Goal: Task Accomplishment & Management: Complete application form

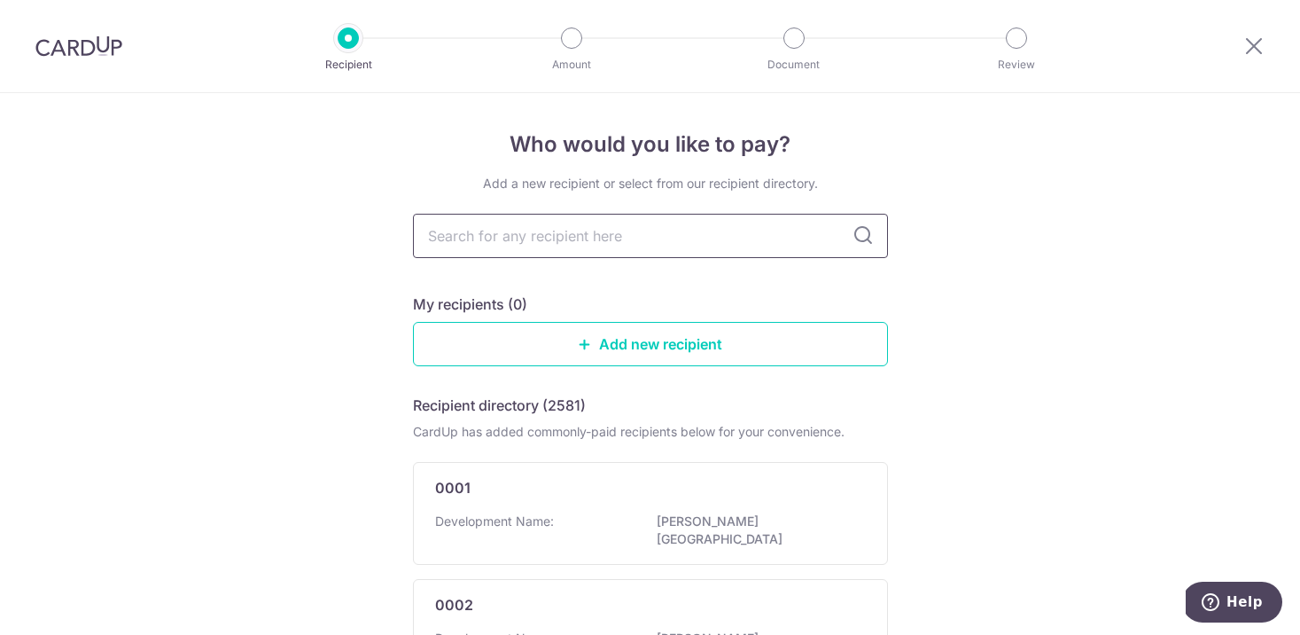
click at [620, 248] on input "text" at bounding box center [650, 236] width 475 height 44
type input "pasir"
click at [863, 241] on icon at bounding box center [863, 235] width 21 height 21
click at [823, 238] on input "pasir" at bounding box center [650, 236] width 475 height 44
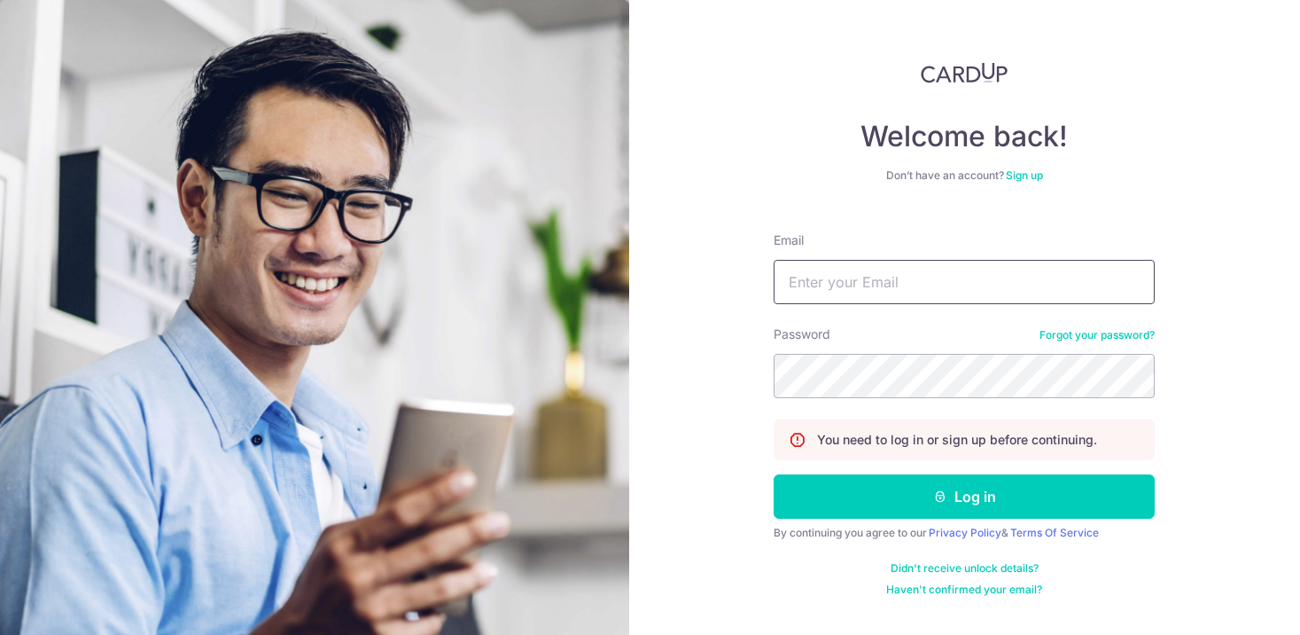
click at [858, 292] on input "Email" at bounding box center [964, 282] width 381 height 44
type input "qingzhen@gmail.com"
click at [774, 474] on button "Log in" at bounding box center [964, 496] width 381 height 44
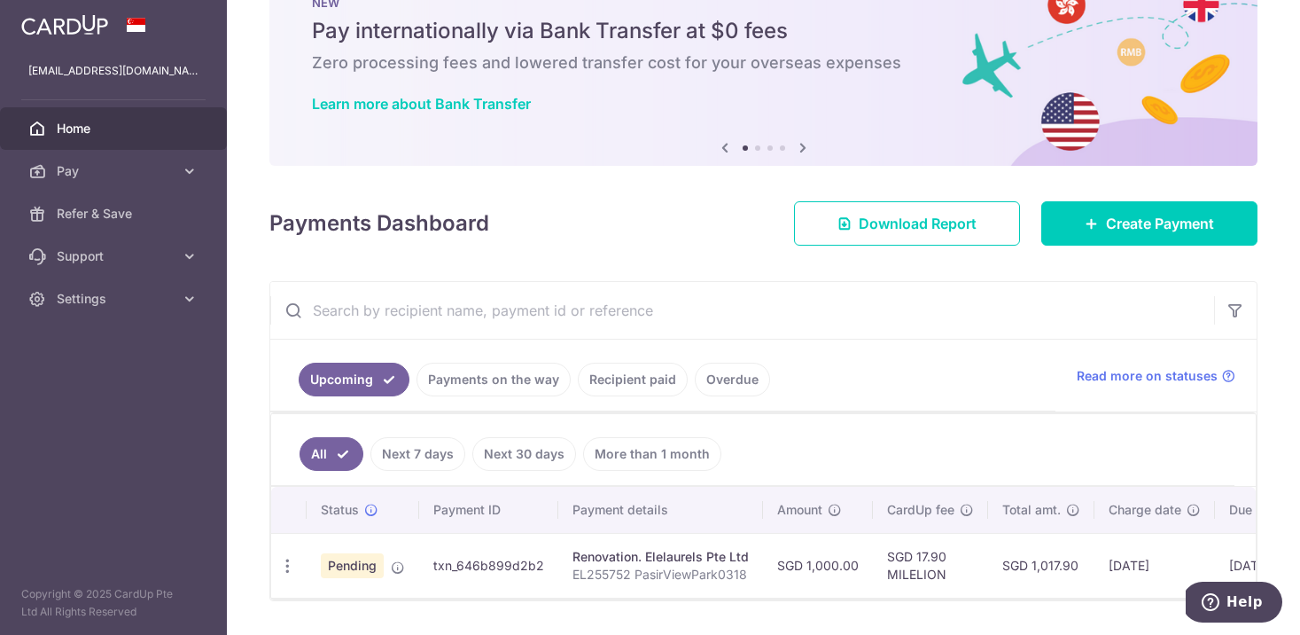
scroll to position [66, 0]
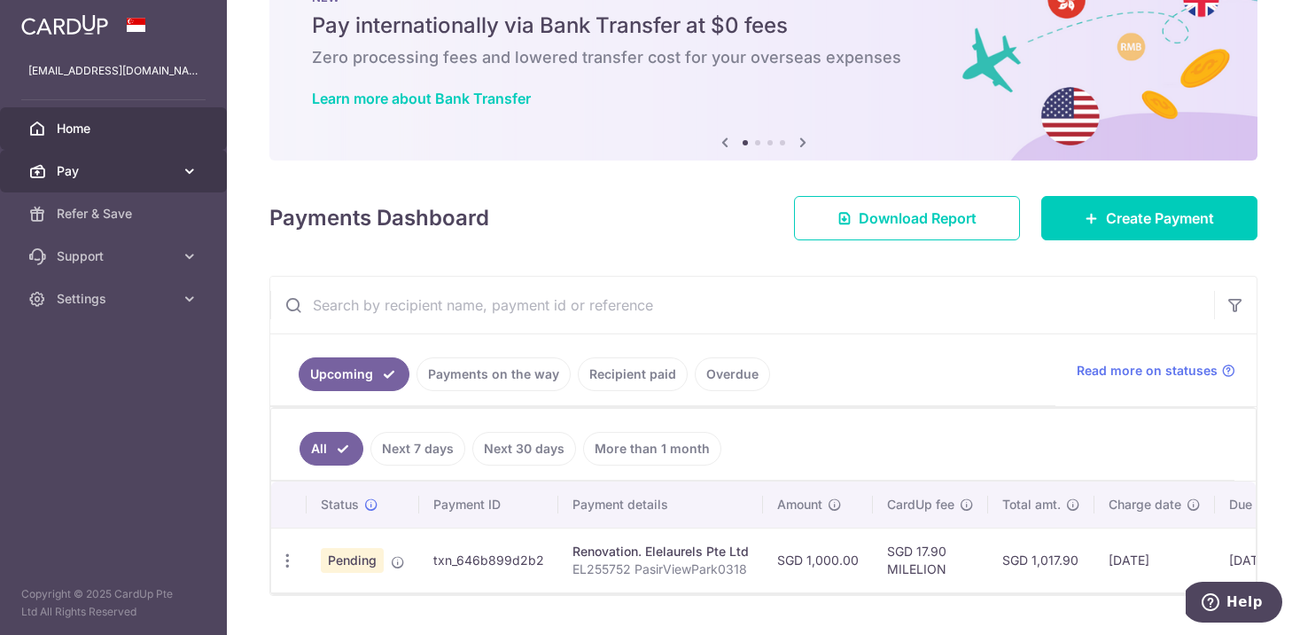
click at [111, 166] on span "Pay" at bounding box center [115, 171] width 117 height 18
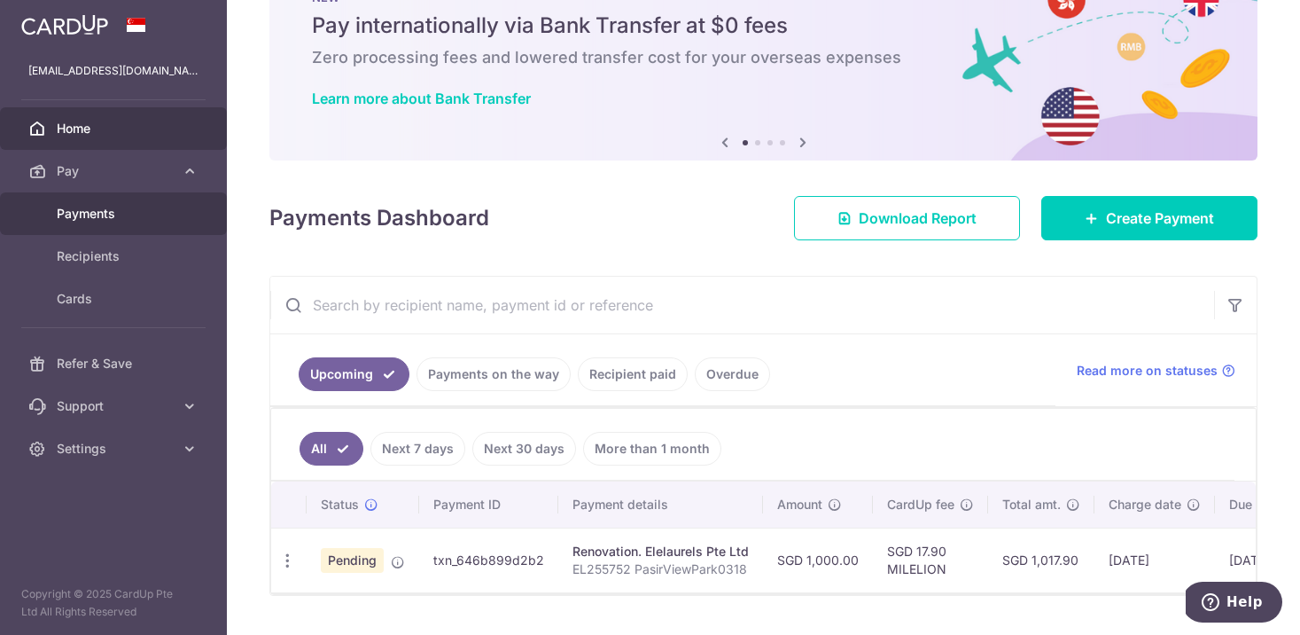
click at [105, 218] on span "Payments" at bounding box center [115, 214] width 117 height 18
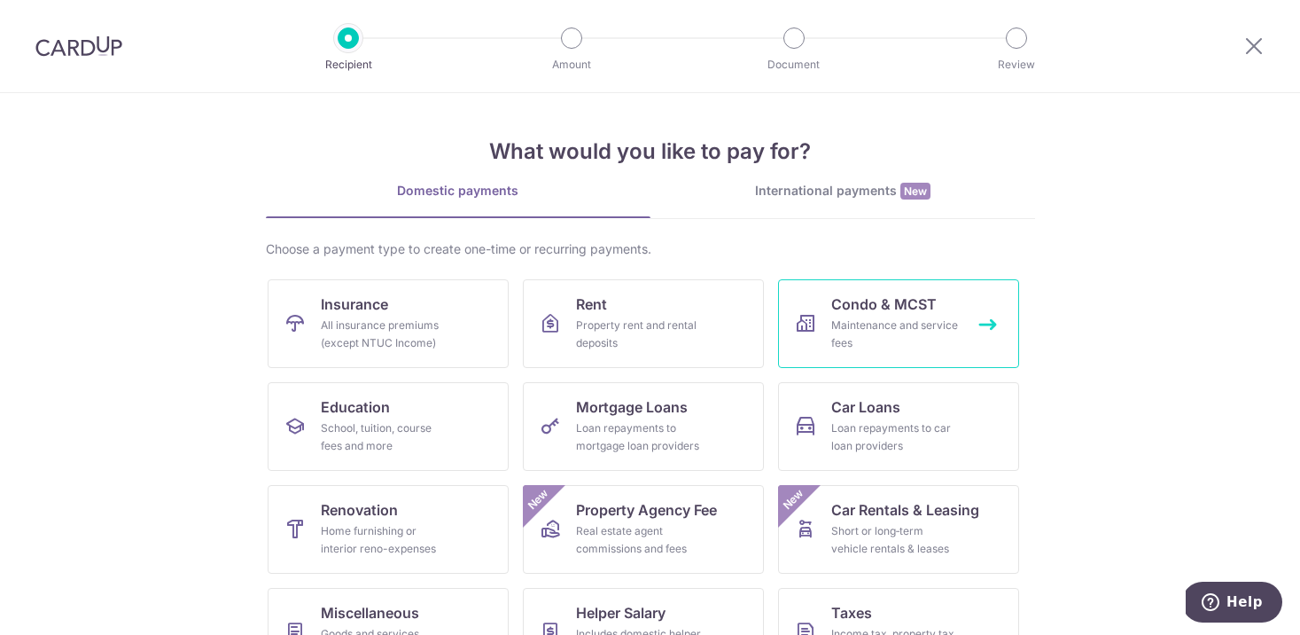
click at [866, 329] on div "Maintenance and service fees" at bounding box center [895, 333] width 128 height 35
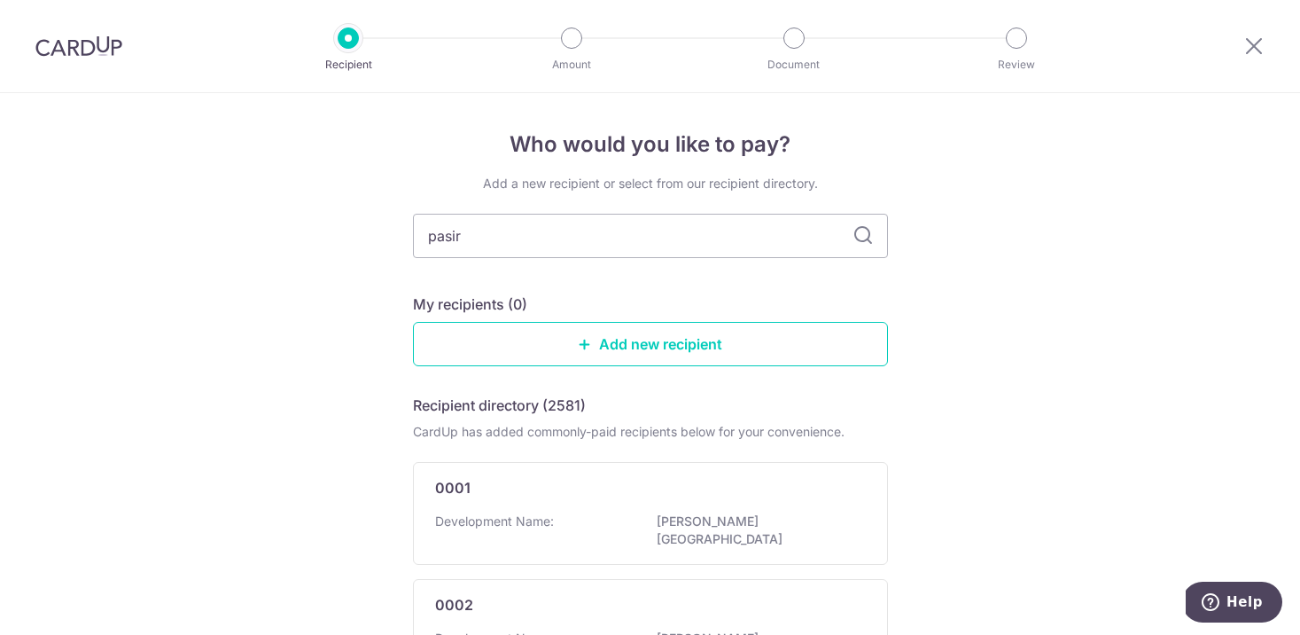
type input "pasir"
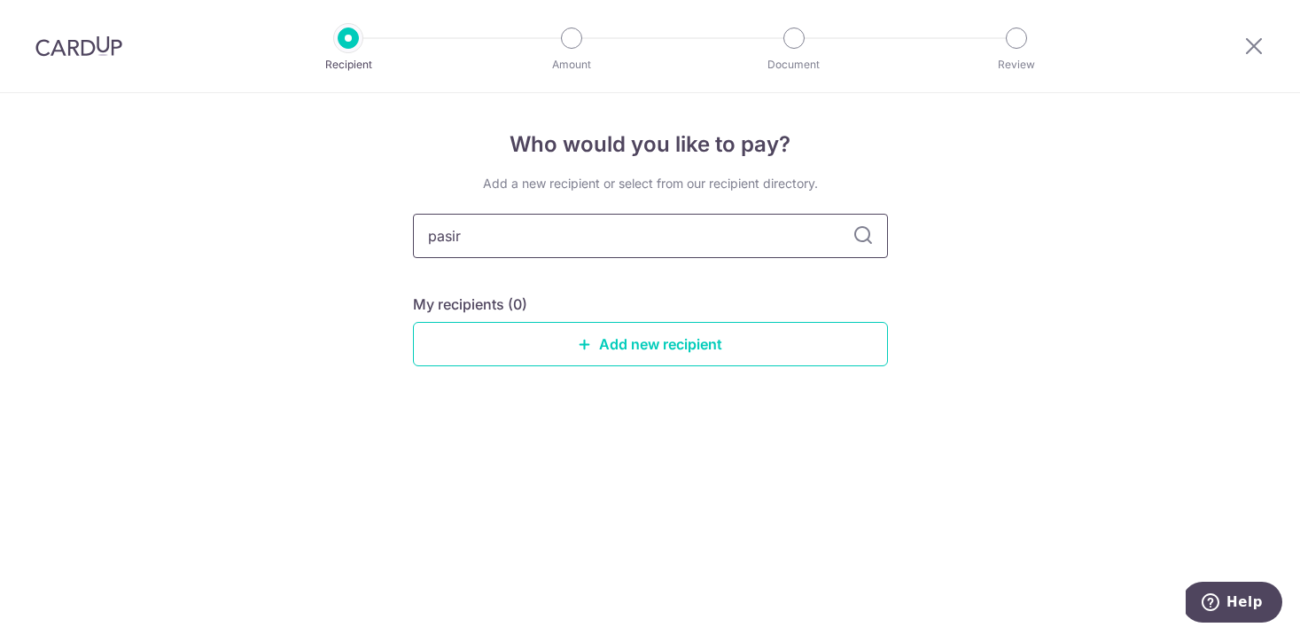
click at [672, 246] on input "pasir" at bounding box center [650, 236] width 475 height 44
click at [648, 337] on link "Add new recipient" at bounding box center [650, 344] width 475 height 44
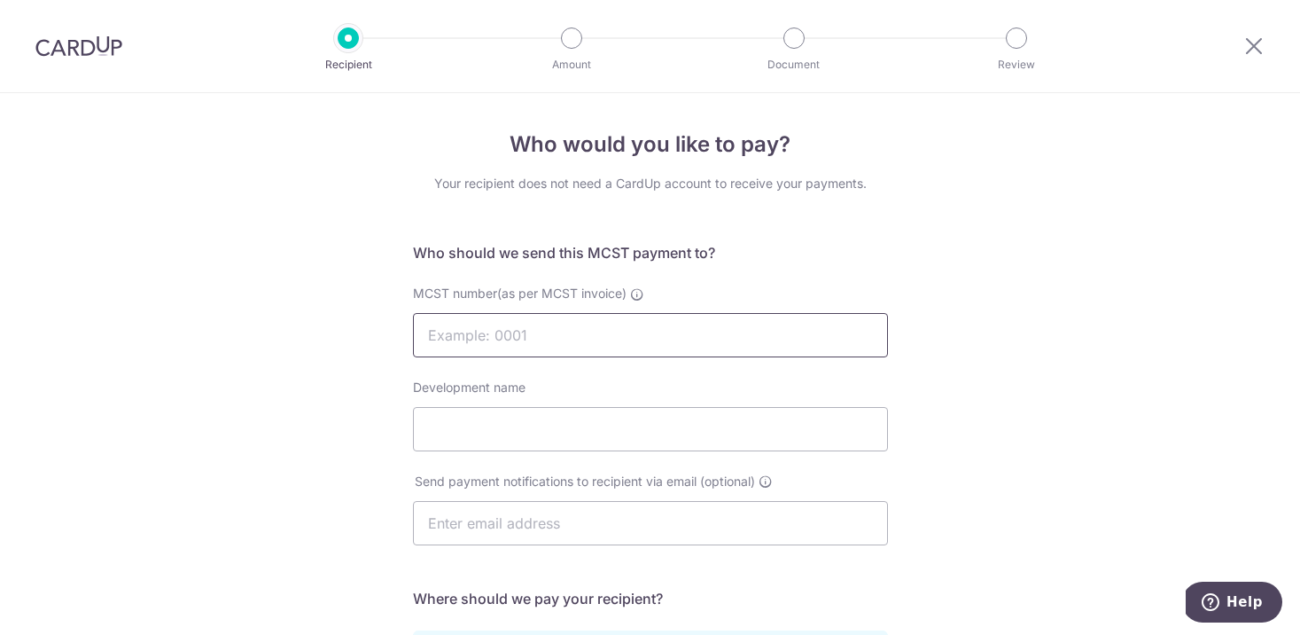
click at [648, 337] on input "MCST number(as per MCST invoice)" at bounding box center [650, 335] width 475 height 44
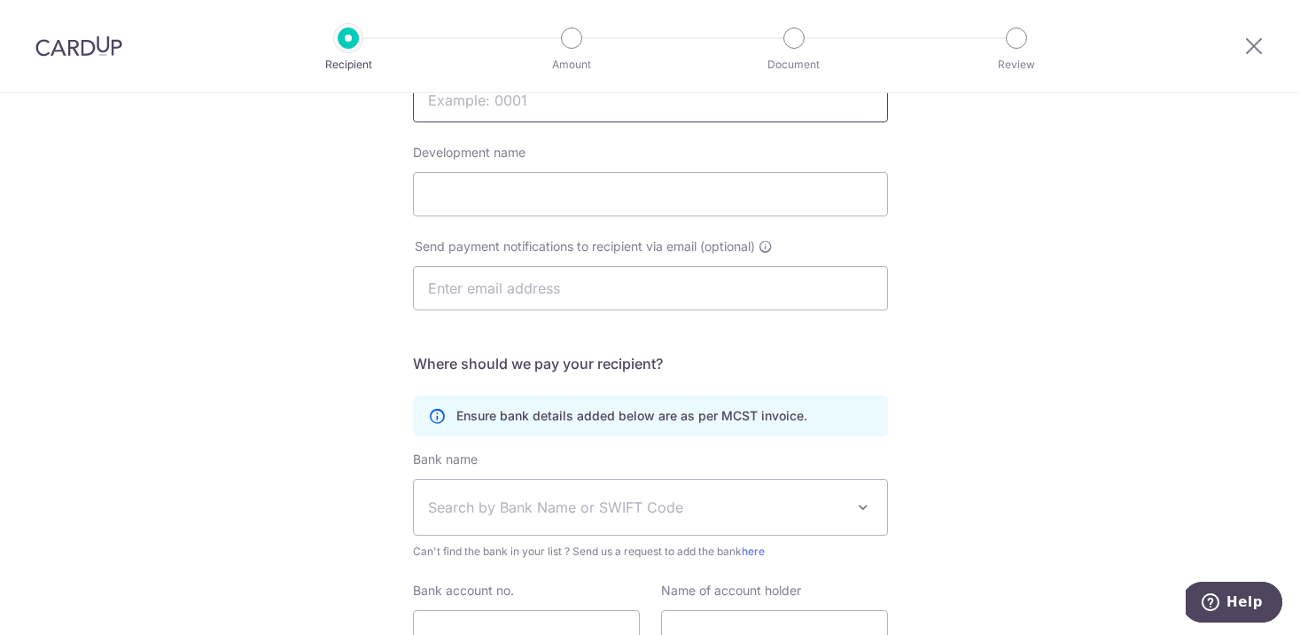
scroll to position [396, 0]
